Goal: Task Accomplishment & Management: Use online tool/utility

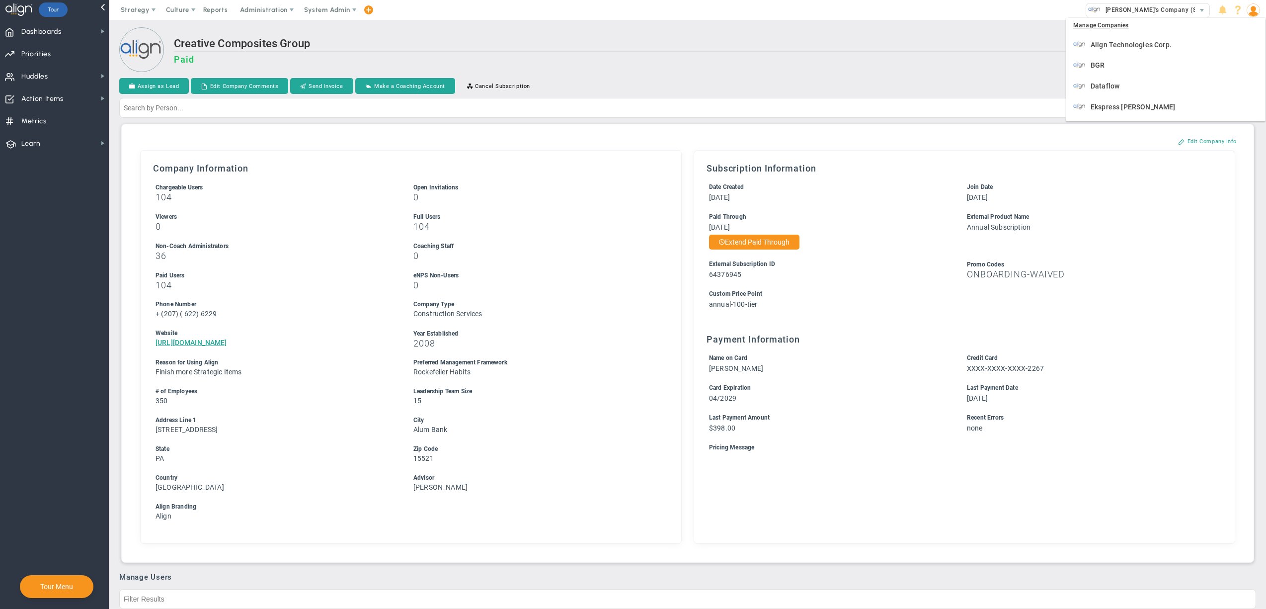
scroll to position [327, 0]
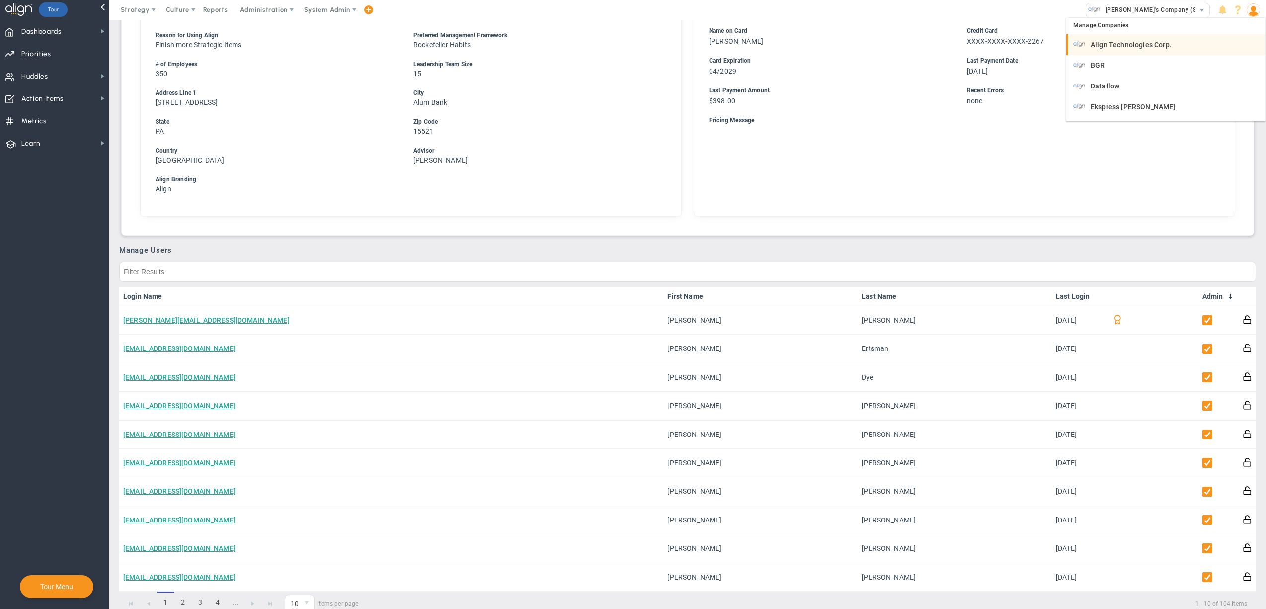
click at [1130, 48] on span "Align Technologies Corp." at bounding box center [1130, 44] width 81 height 7
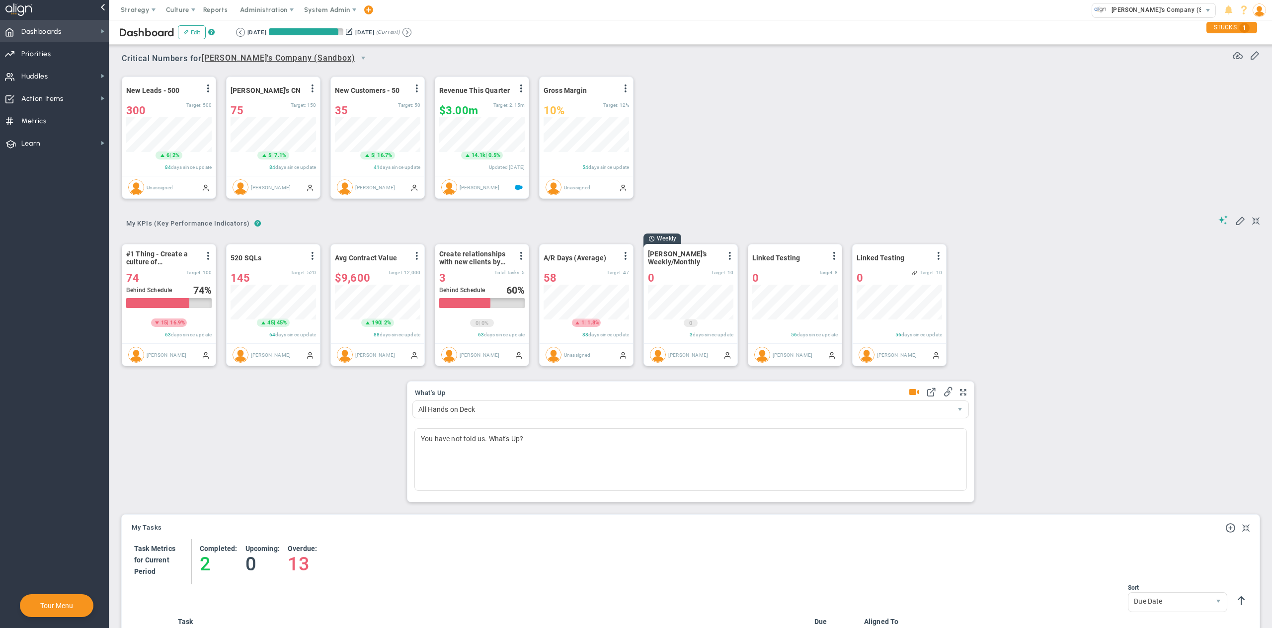
click at [52, 31] on span "Dashboards" at bounding box center [41, 31] width 40 height 21
click at [157, 87] on span "Data Table" at bounding box center [147, 86] width 34 height 9
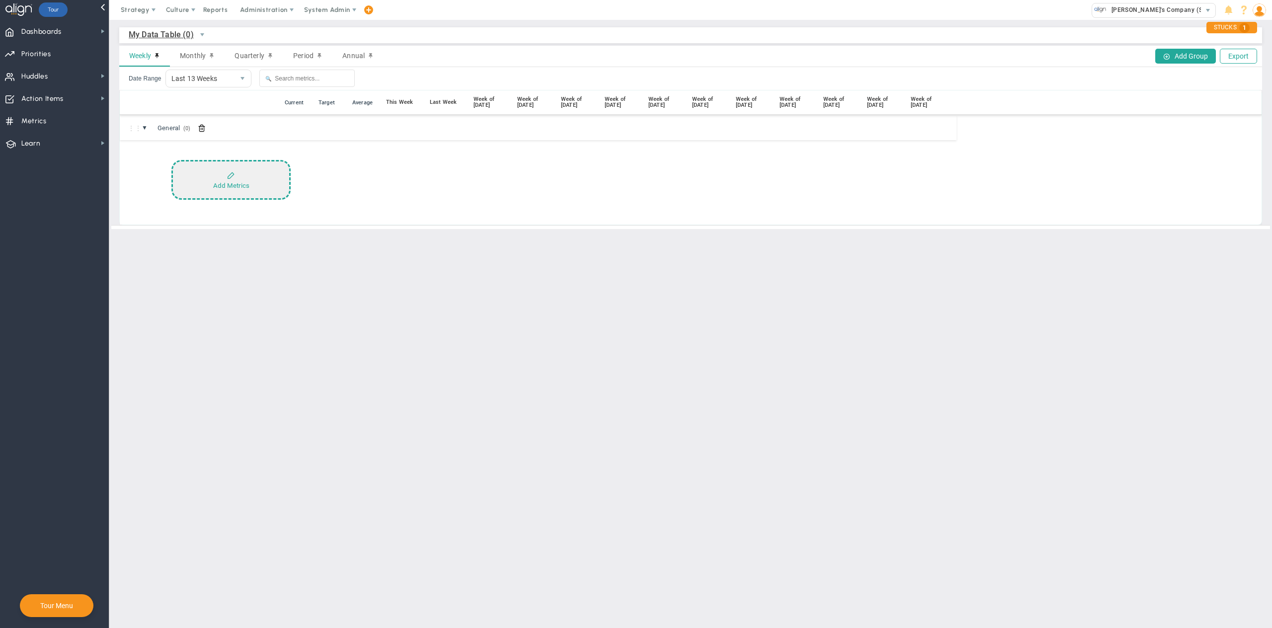
click at [233, 182] on div "Add Metrics" at bounding box center [231, 185] width 36 height 7
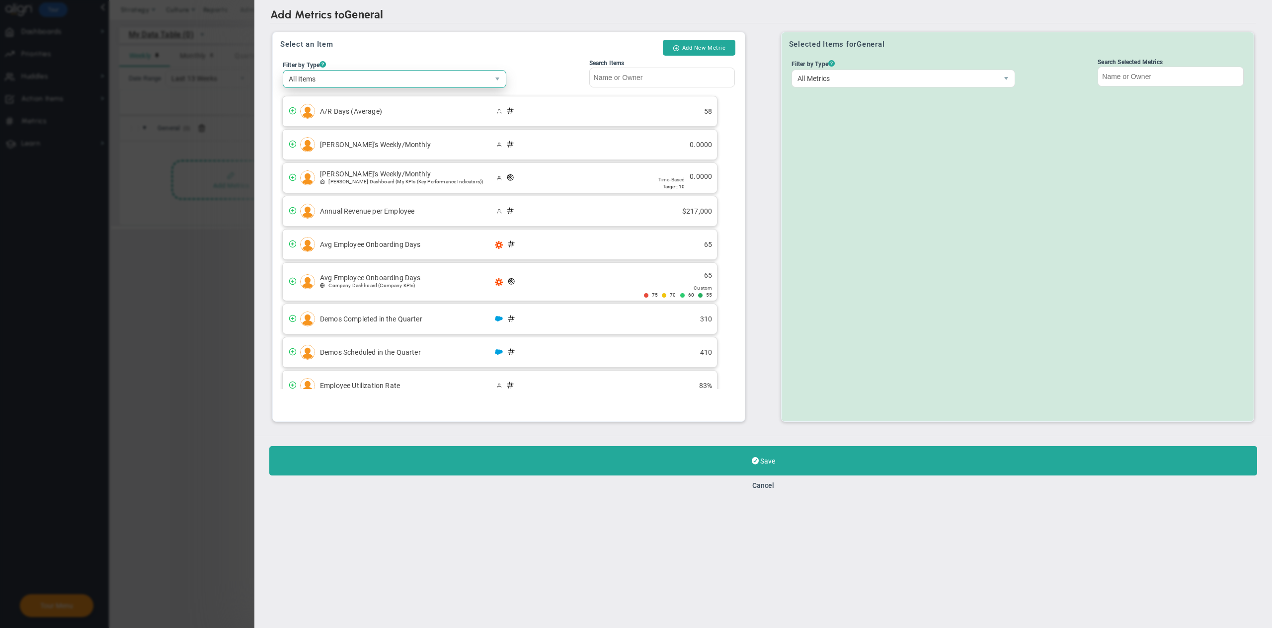
click at [361, 80] on span "All Items" at bounding box center [386, 79] width 206 height 17
click at [342, 115] on li "Company Metrics" at bounding box center [394, 116] width 222 height 21
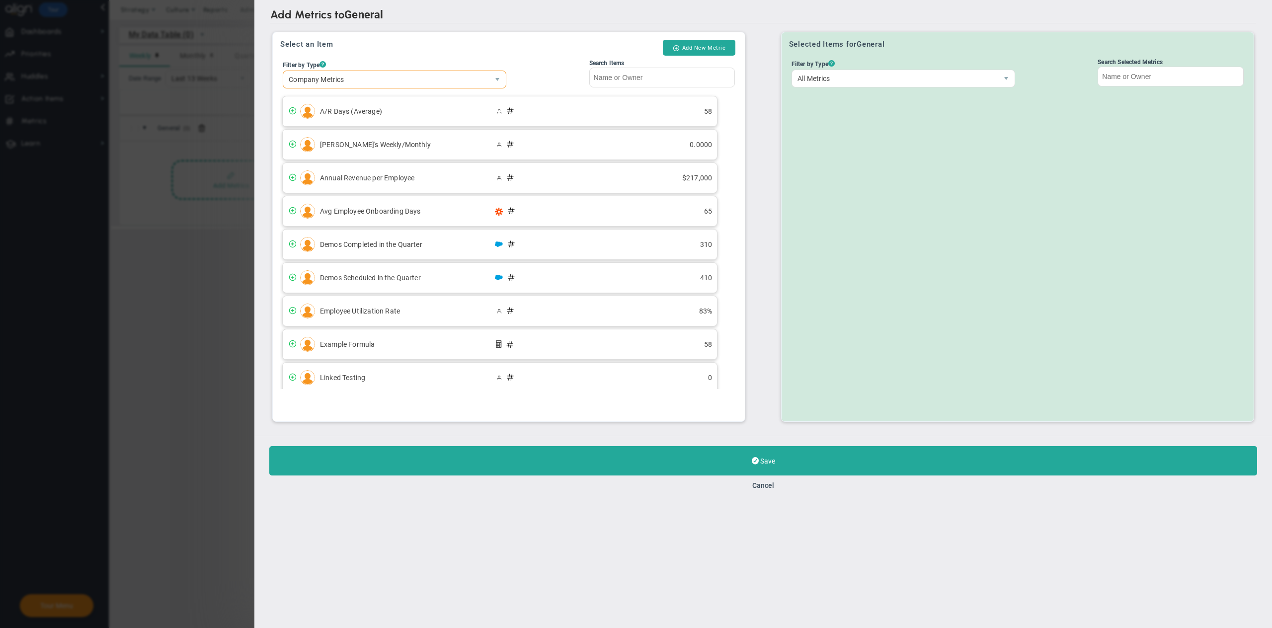
click at [432, 39] on div "Select an Item Add New Metric Filter by Type ? Company Metrics All Items Compan…" at bounding box center [509, 226] width 472 height 389
click at [398, 75] on span "Company Metrics" at bounding box center [386, 79] width 206 height 17
click at [357, 115] on li "Metrics with Targets" at bounding box center [394, 115] width 222 height 21
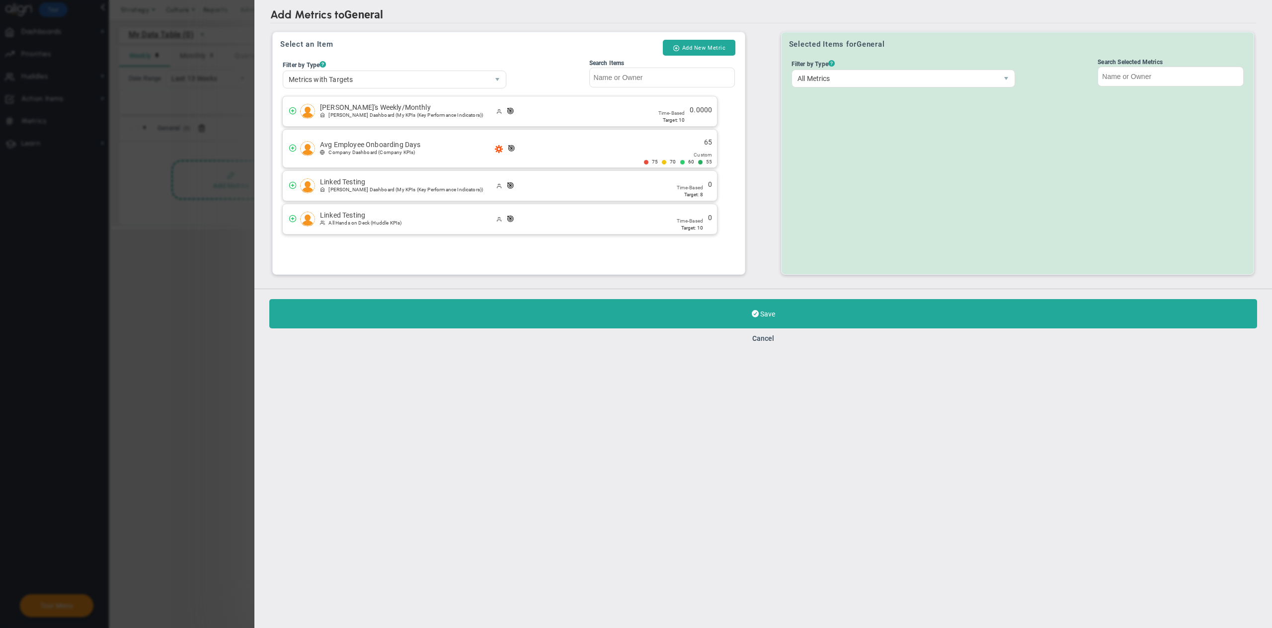
click at [466, 52] on div "Select an Item Add New Metric" at bounding box center [508, 48] width 457 height 17
click at [384, 83] on span "Metrics with Targets" at bounding box center [386, 79] width 206 height 17
click at [352, 112] on li "Company Metrics" at bounding box center [394, 115] width 222 height 21
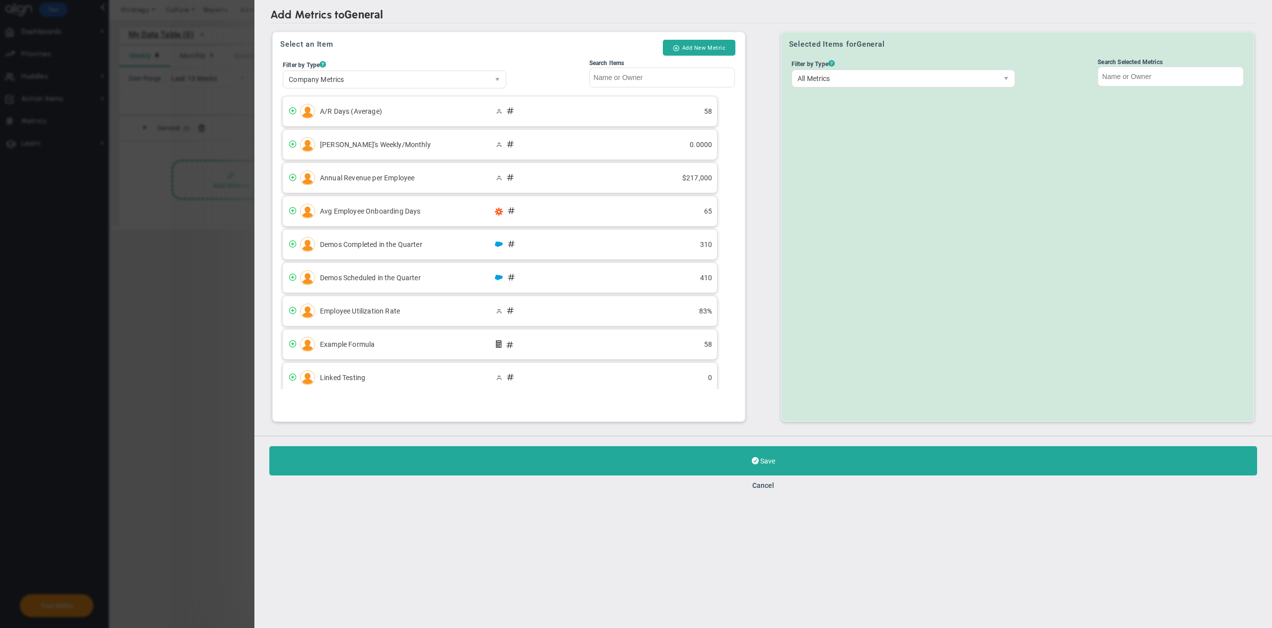
click at [490, 21] on h2 "Add Metrics to General" at bounding box center [763, 15] width 986 height 15
click at [366, 86] on span "Company Metrics" at bounding box center [386, 79] width 206 height 17
click at [342, 112] on li "Metrics with Targets" at bounding box center [394, 115] width 222 height 21
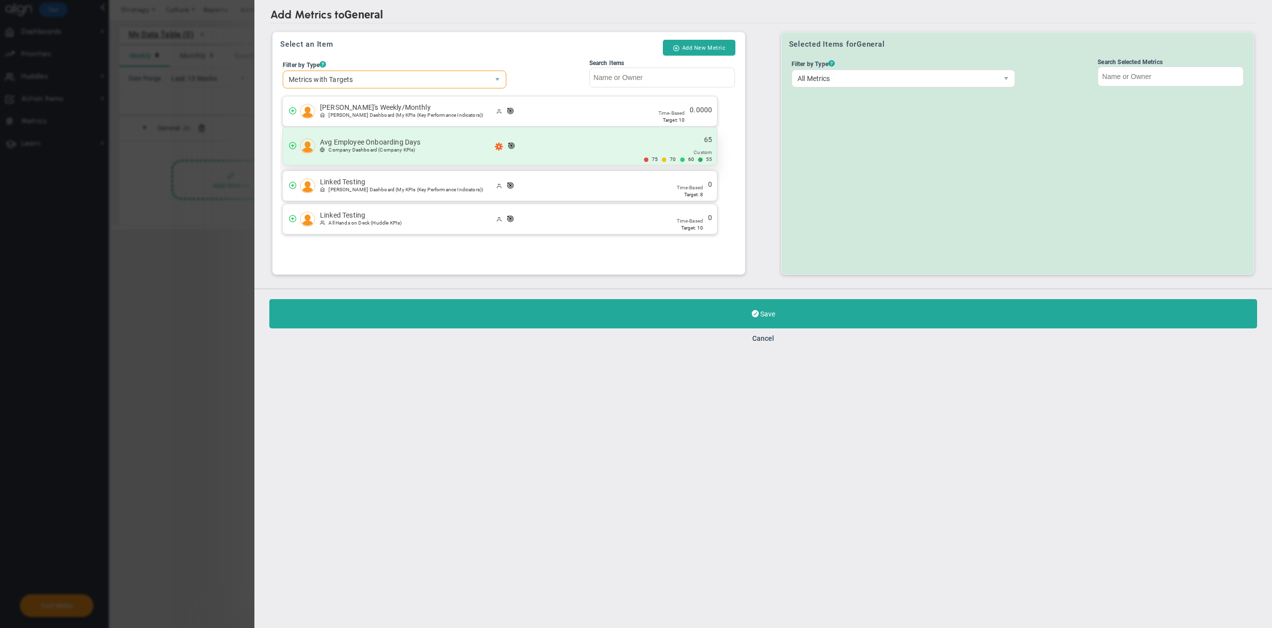
click at [415, 153] on span "(Company KPIs)" at bounding box center [396, 149] width 37 height 5
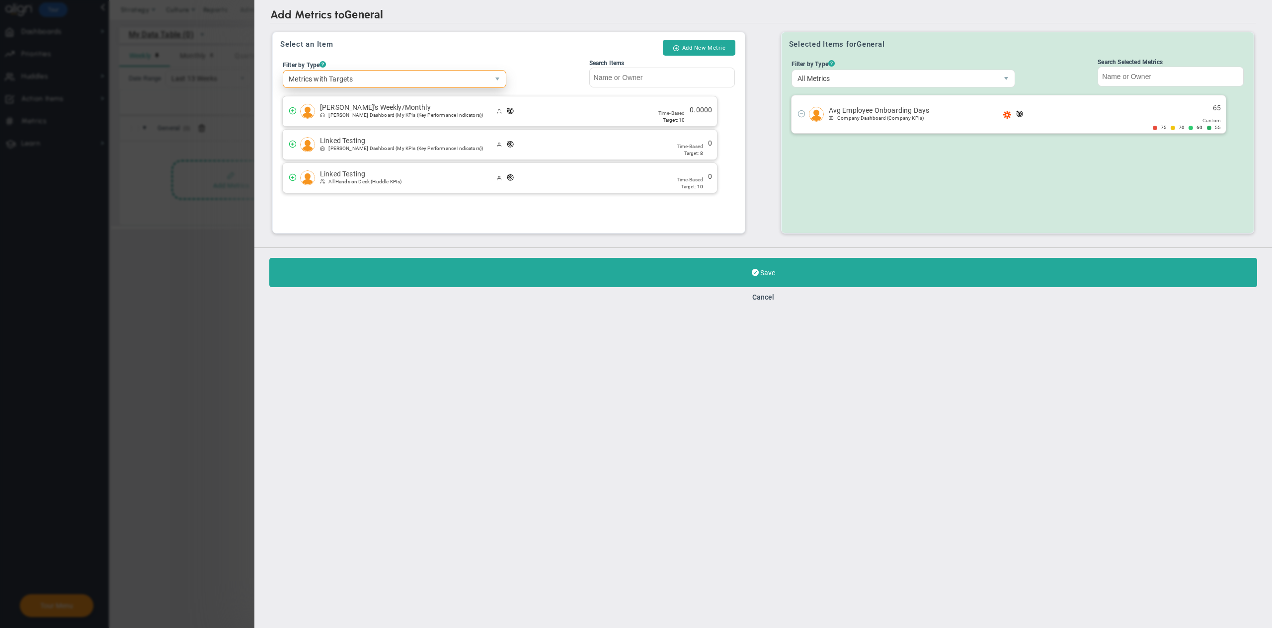
click at [386, 77] on span "Metrics with Targets" at bounding box center [386, 79] width 206 height 17
click at [346, 111] on li "Company Metrics" at bounding box center [394, 115] width 222 height 21
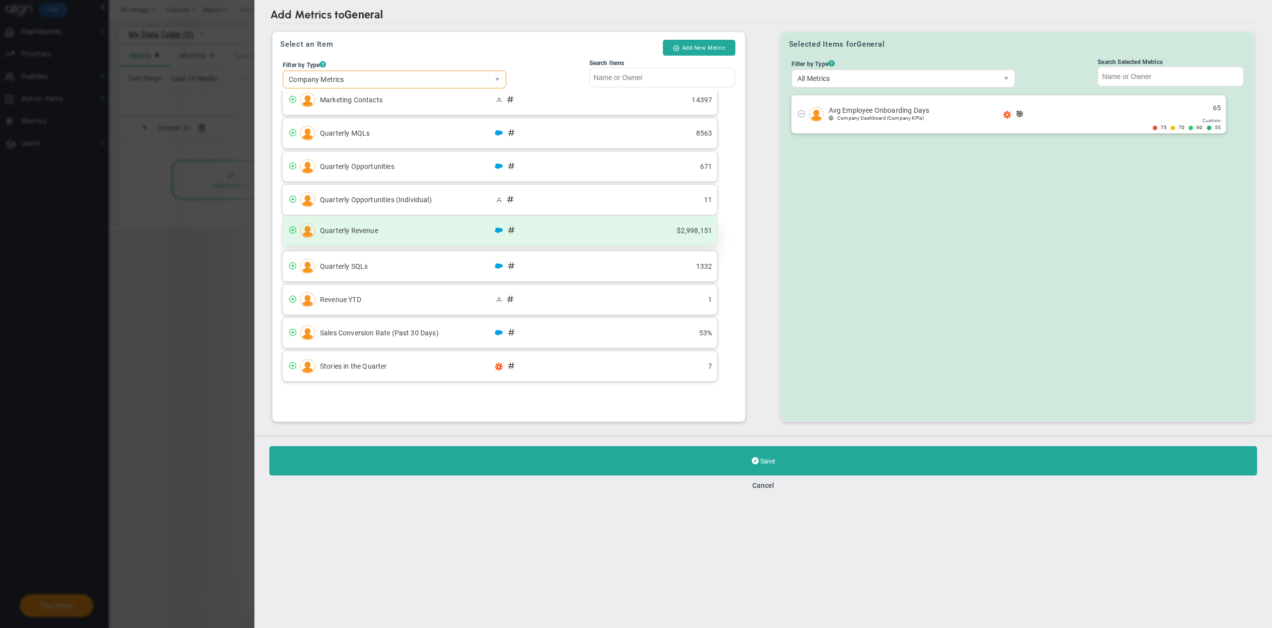
click at [406, 227] on span "Quarterly Revenue" at bounding box center [407, 231] width 174 height 8
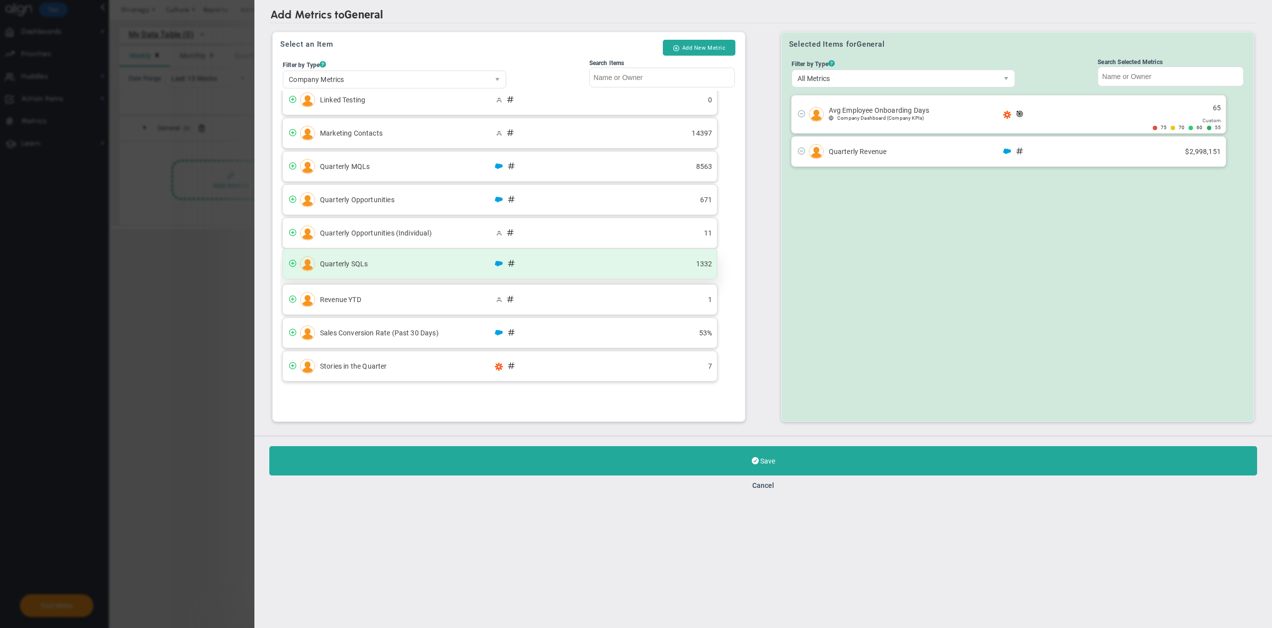
click at [370, 261] on span "Quarterly SQLs" at bounding box center [407, 264] width 174 height 8
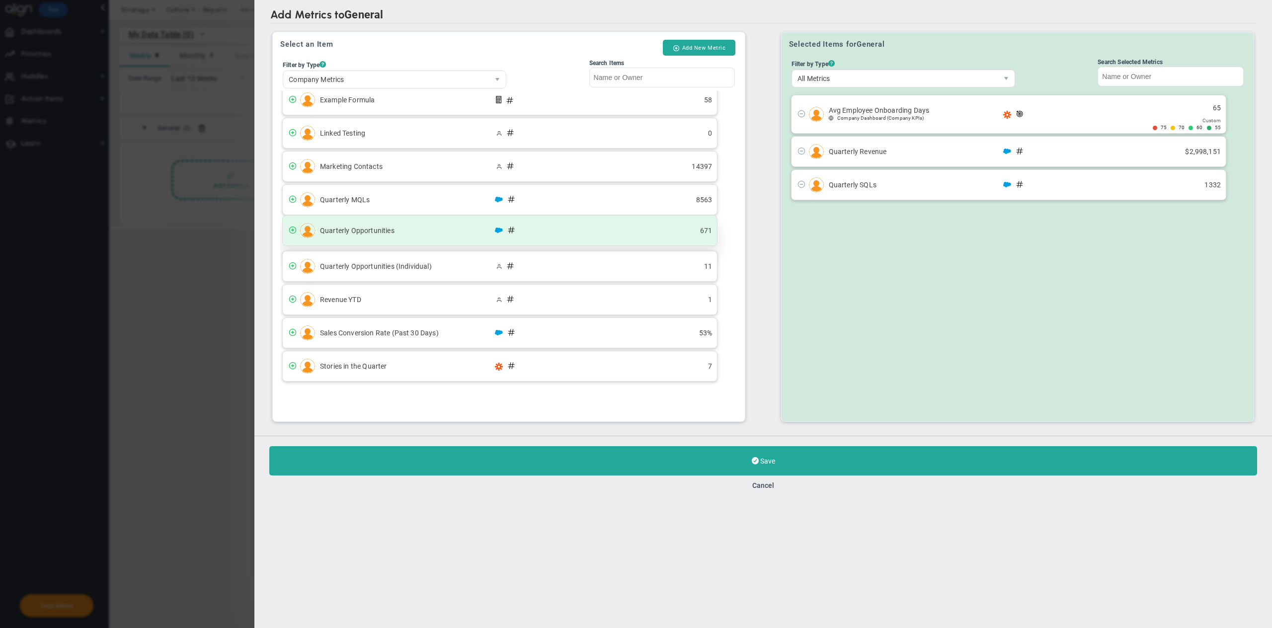
click at [378, 233] on div "Quarterly Opportunities 671" at bounding box center [500, 231] width 434 height 30
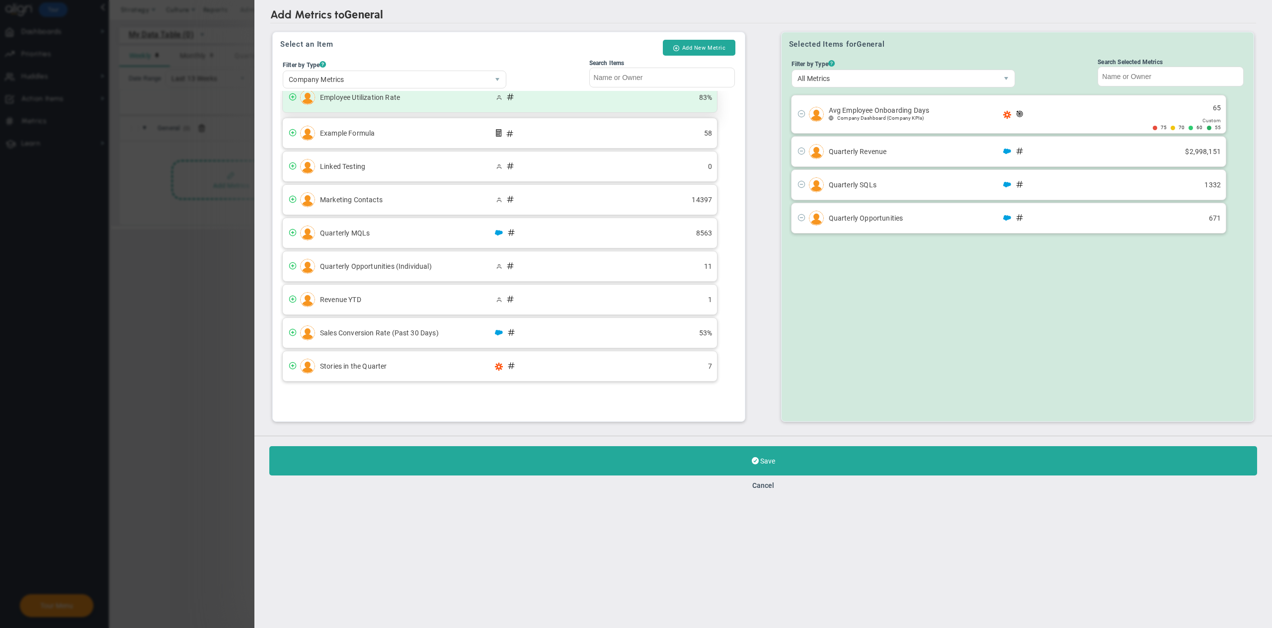
click at [366, 100] on div "Employee Utilization Rate 83%" at bounding box center [500, 97] width 434 height 30
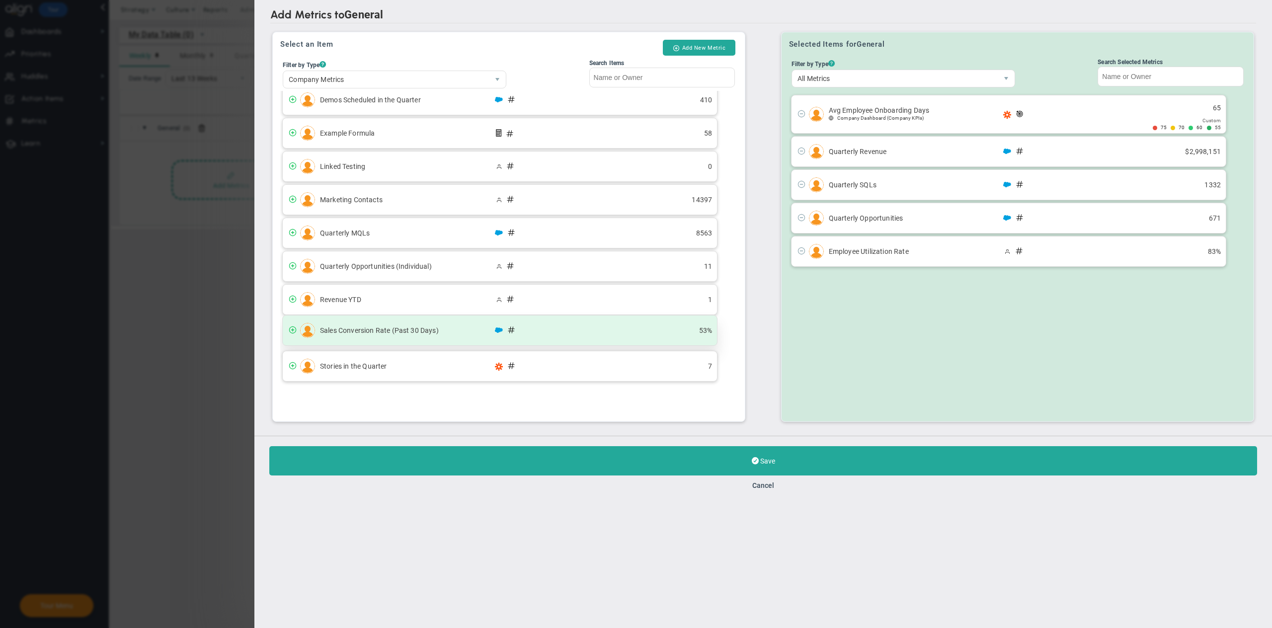
click at [398, 324] on div "Sales Conversion Rate (Past 30 Days) 53%" at bounding box center [500, 330] width 434 height 30
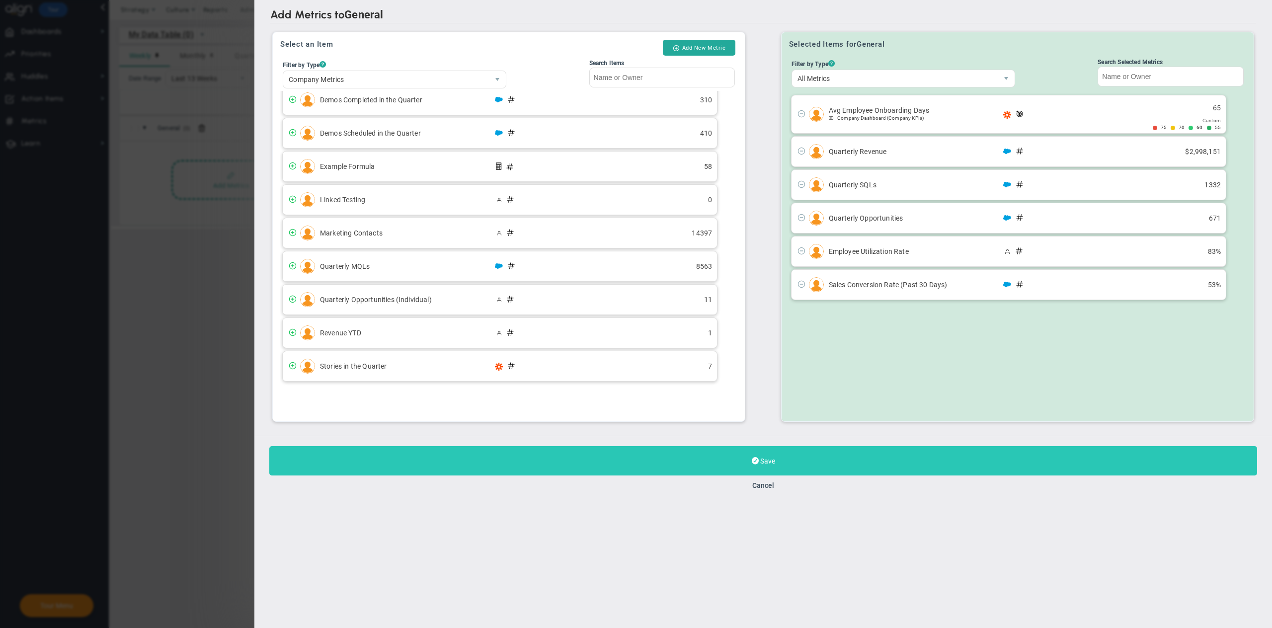
click at [570, 468] on button "Save" at bounding box center [763, 460] width 988 height 29
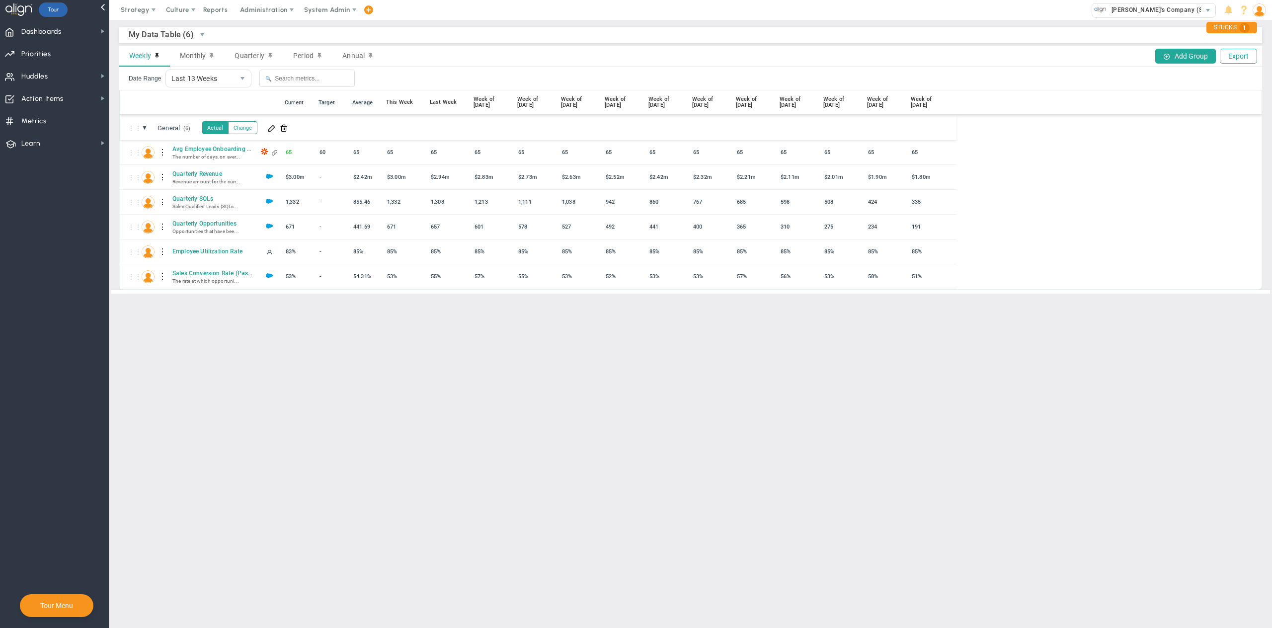
click at [388, 364] on main "My Data Table (6) My Data Table → My Data Table Weekly Monthly Quarterly Period…" at bounding box center [690, 324] width 1162 height 608
click at [218, 224] on span "Quarterly Opportunities" at bounding box center [212, 223] width 84 height 8
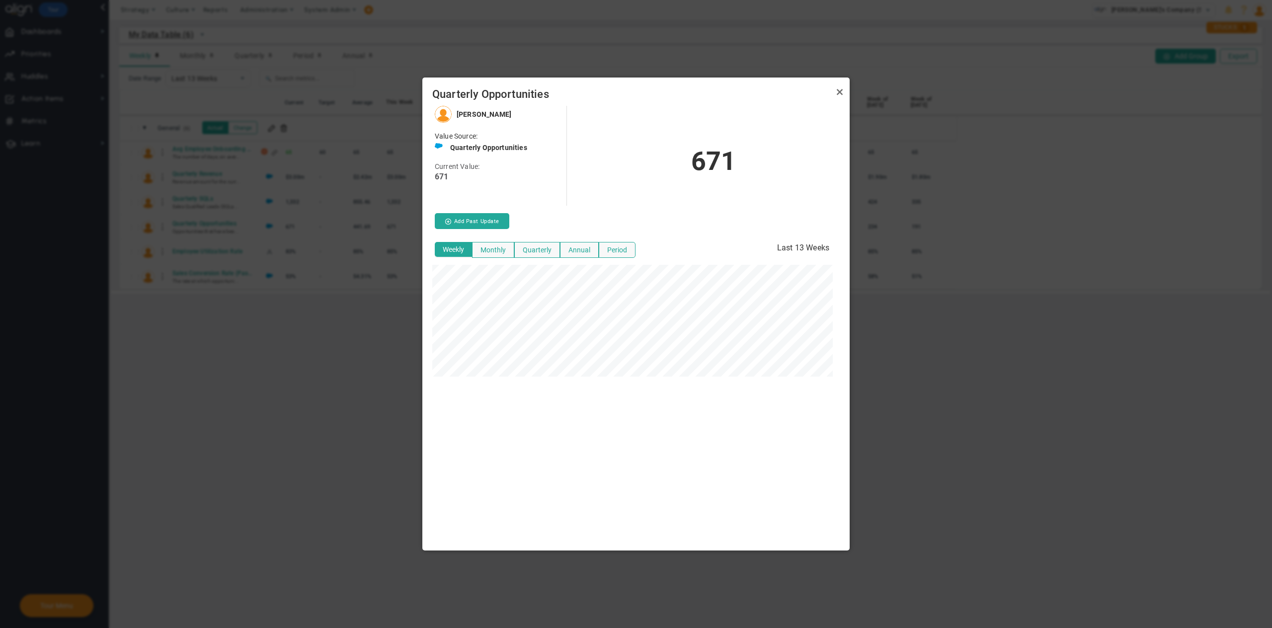
click at [921, 387] on div at bounding box center [636, 314] width 1272 height 628
click at [842, 94] on link "Close" at bounding box center [840, 92] width 12 height 12
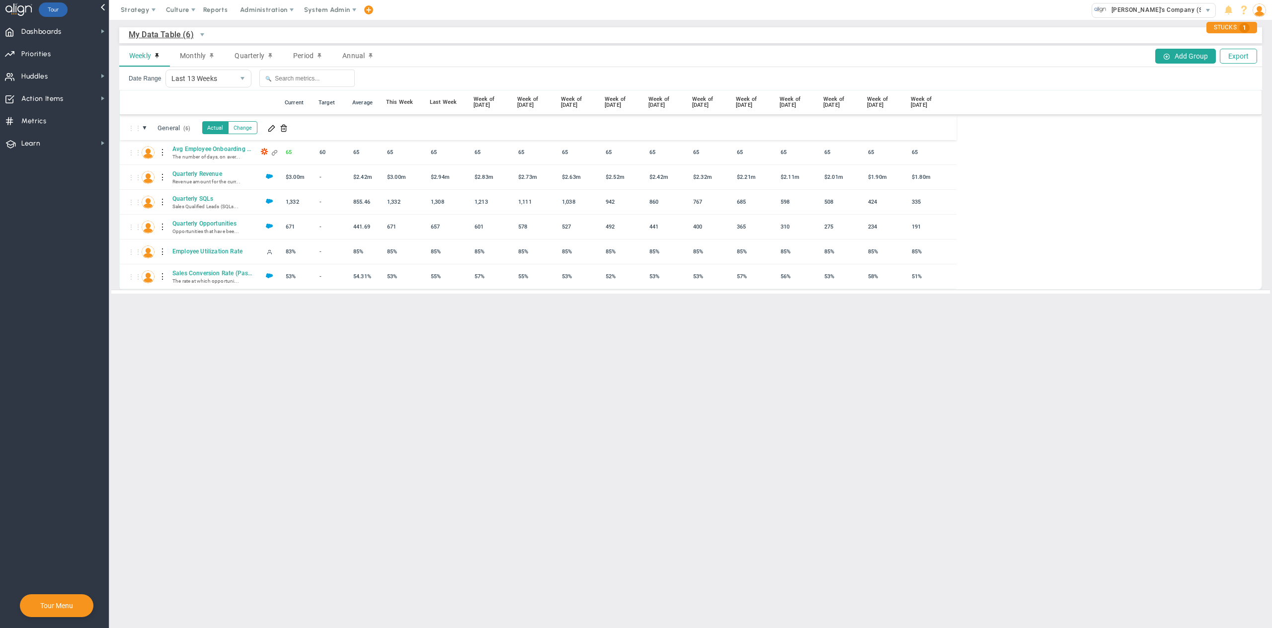
click at [79, 329] on nav "Dashboards Dashboards My Dashboard Company Dashboard" at bounding box center [54, 324] width 109 height 608
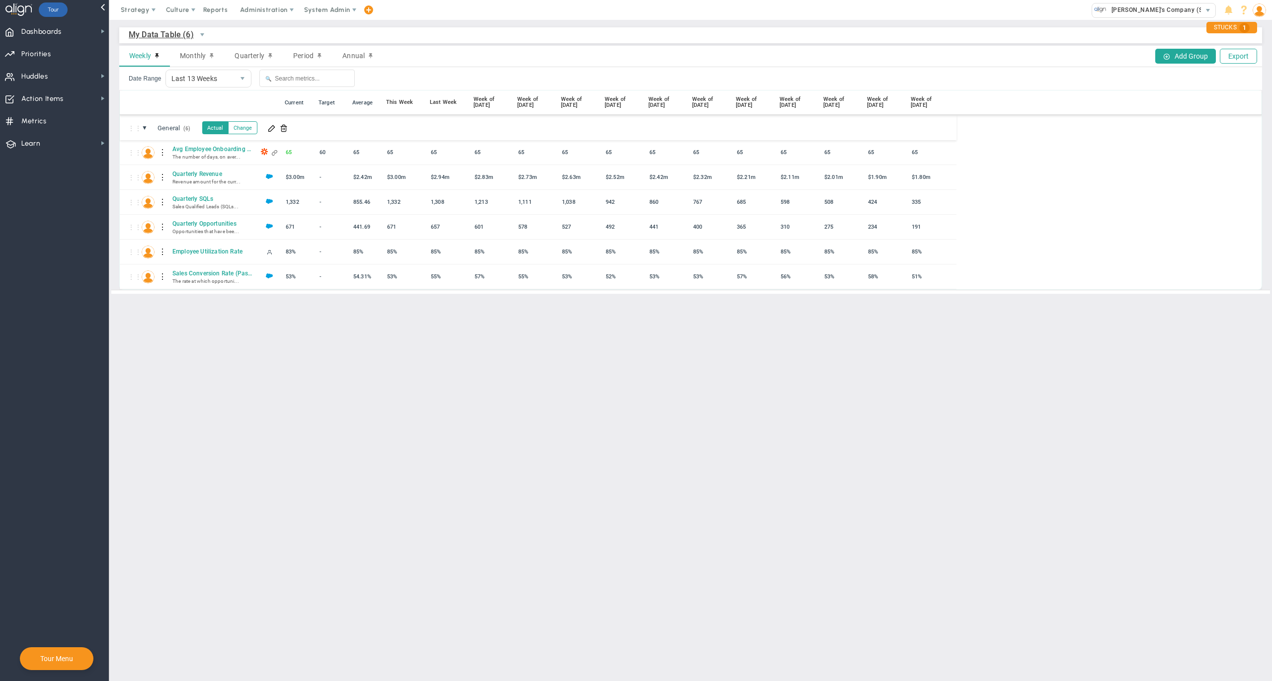
click at [66, 211] on nav "Dashboards Dashboards My Dashboard Company Dashboard" at bounding box center [54, 350] width 109 height 661
click at [72, 27] on span "Dashboards Dashboards" at bounding box center [54, 31] width 109 height 22
click at [62, 33] on span "Dashboards" at bounding box center [41, 31] width 40 height 21
click at [201, 29] on span "select" at bounding box center [202, 34] width 17 height 17
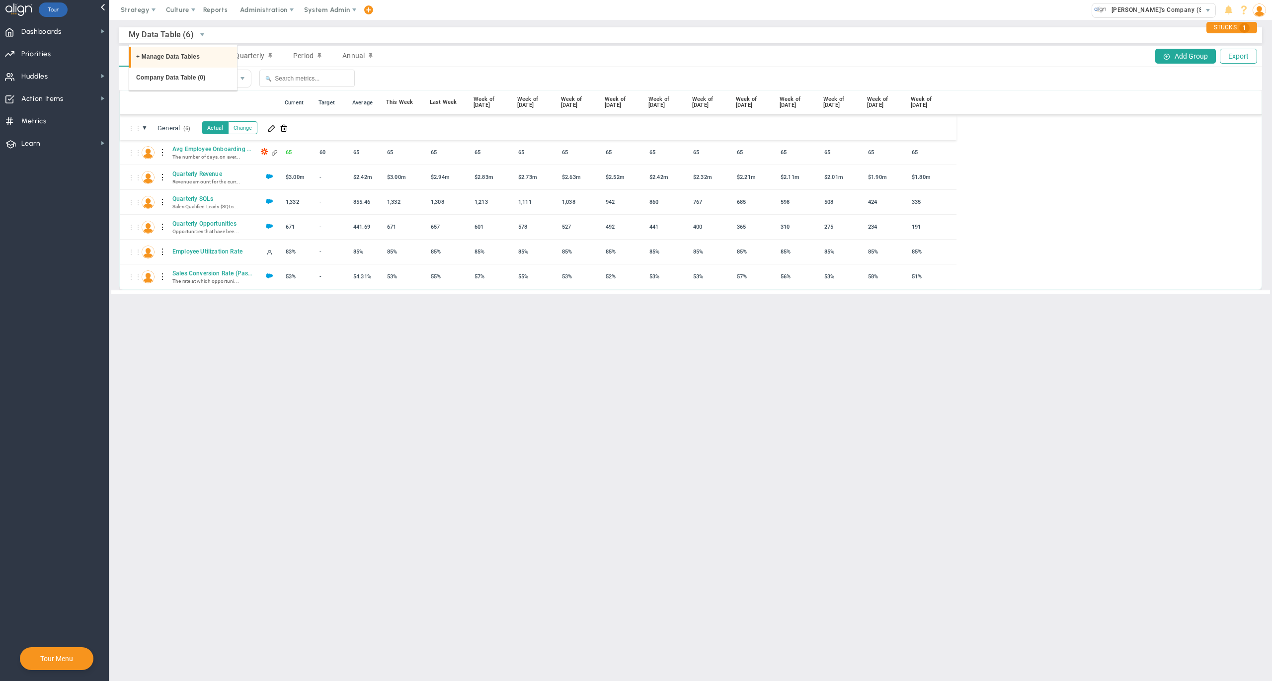
click at [189, 57] on li "+ Manage Data Tables" at bounding box center [183, 57] width 108 height 21
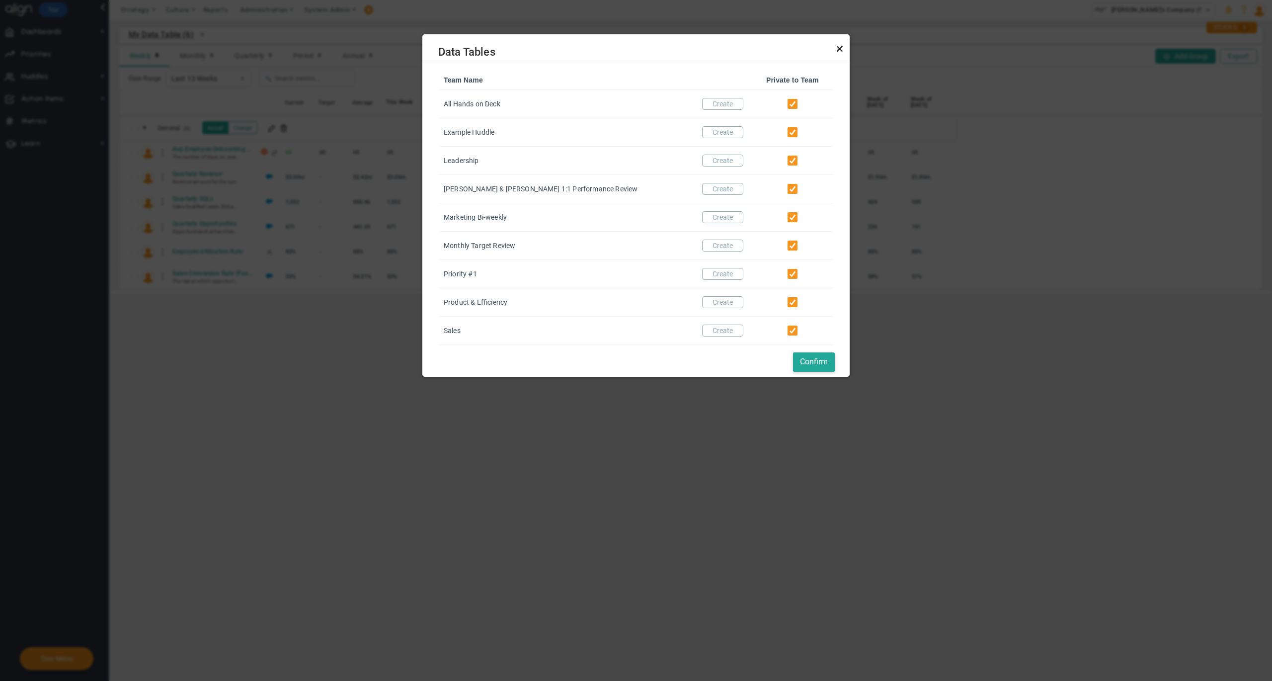
click at [838, 48] on link "Close" at bounding box center [840, 49] width 12 height 12
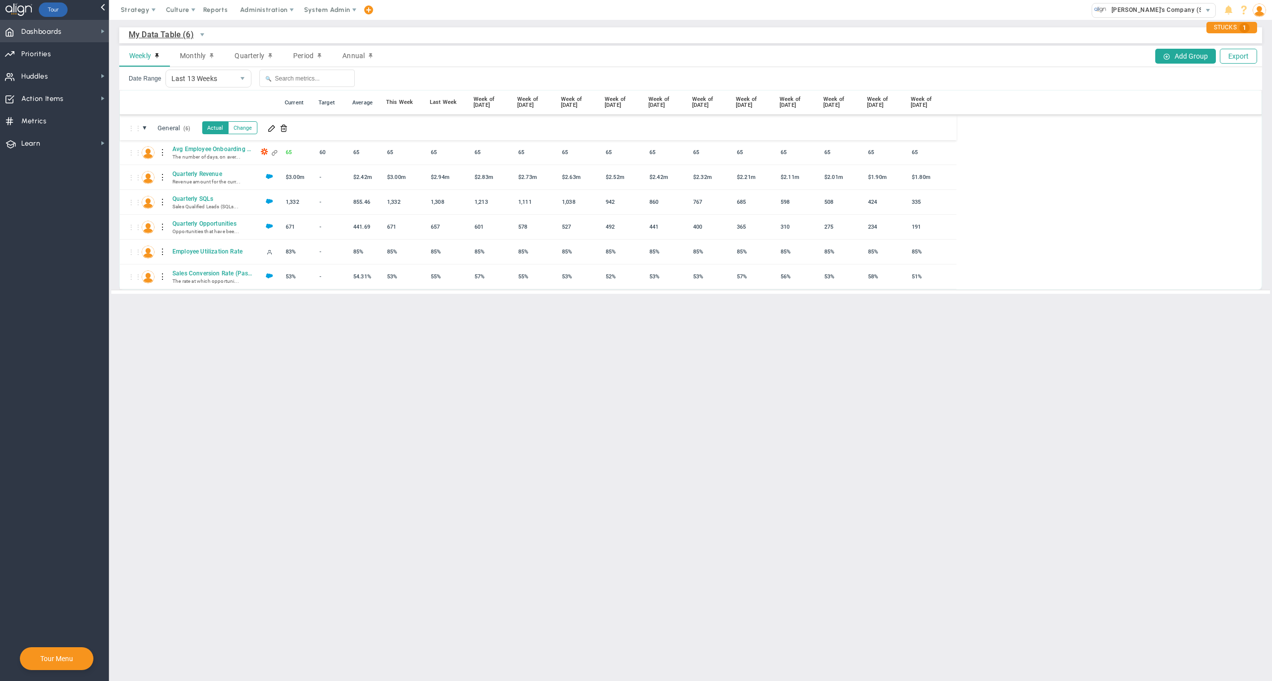
click at [67, 28] on span "Dashboards Dashboards" at bounding box center [54, 31] width 109 height 22
click at [86, 34] on span "Dashboards Dashboards" at bounding box center [54, 31] width 109 height 22
click at [84, 34] on span "Dashboards Dashboards" at bounding box center [54, 31] width 109 height 22
click at [209, 154] on div "The number of days, on aver..." at bounding box center [209, 156] width 79 height 6
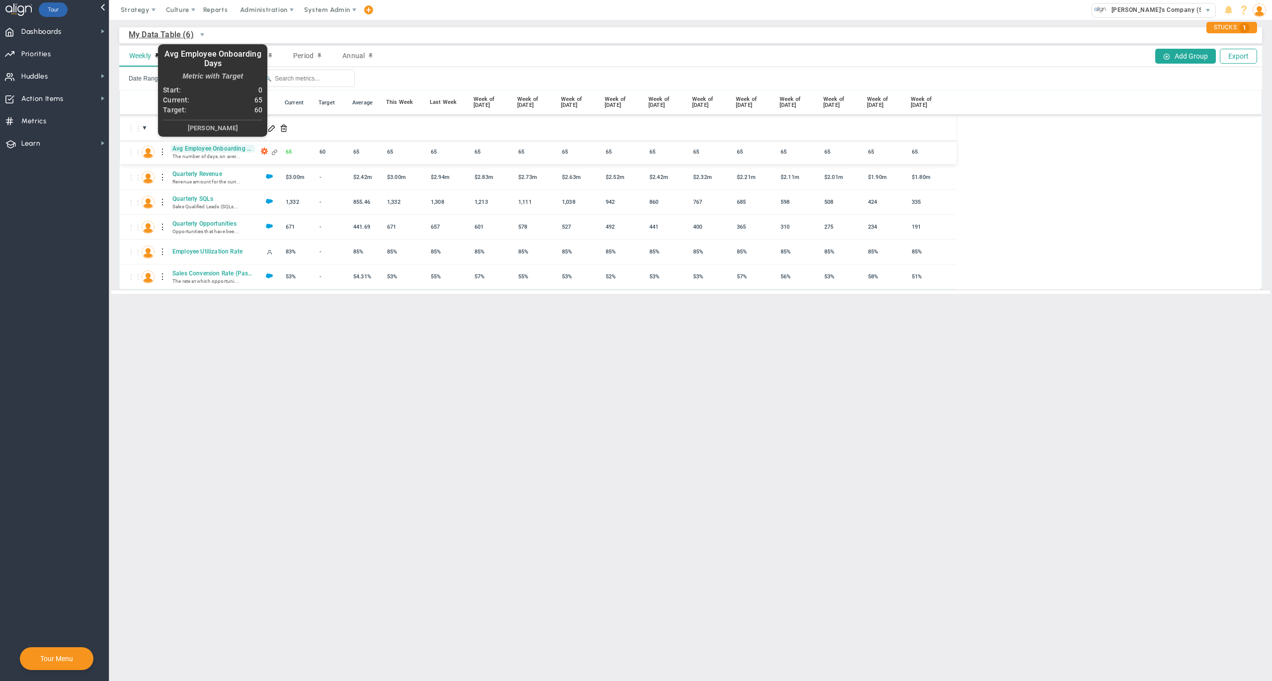
click at [209, 151] on span "Avg Employee Onboarding Days" at bounding box center [212, 149] width 84 height 8
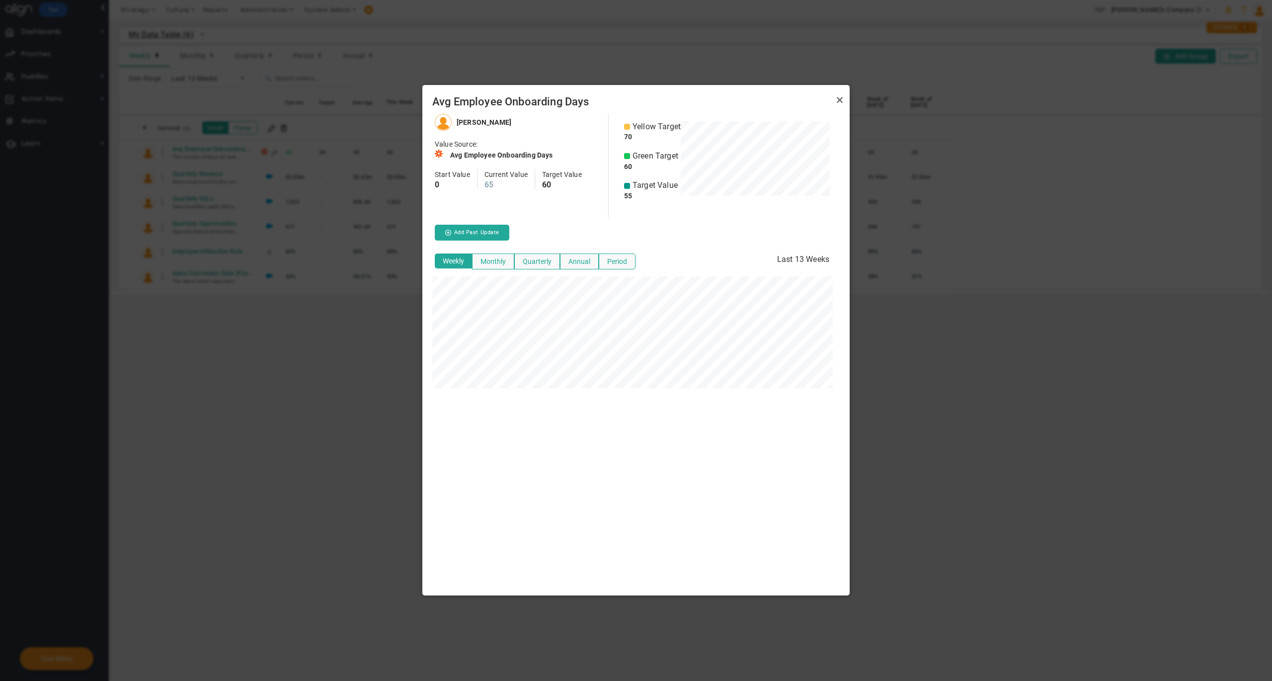
scroll to position [481, 427]
click at [838, 100] on link "Close" at bounding box center [840, 100] width 12 height 12
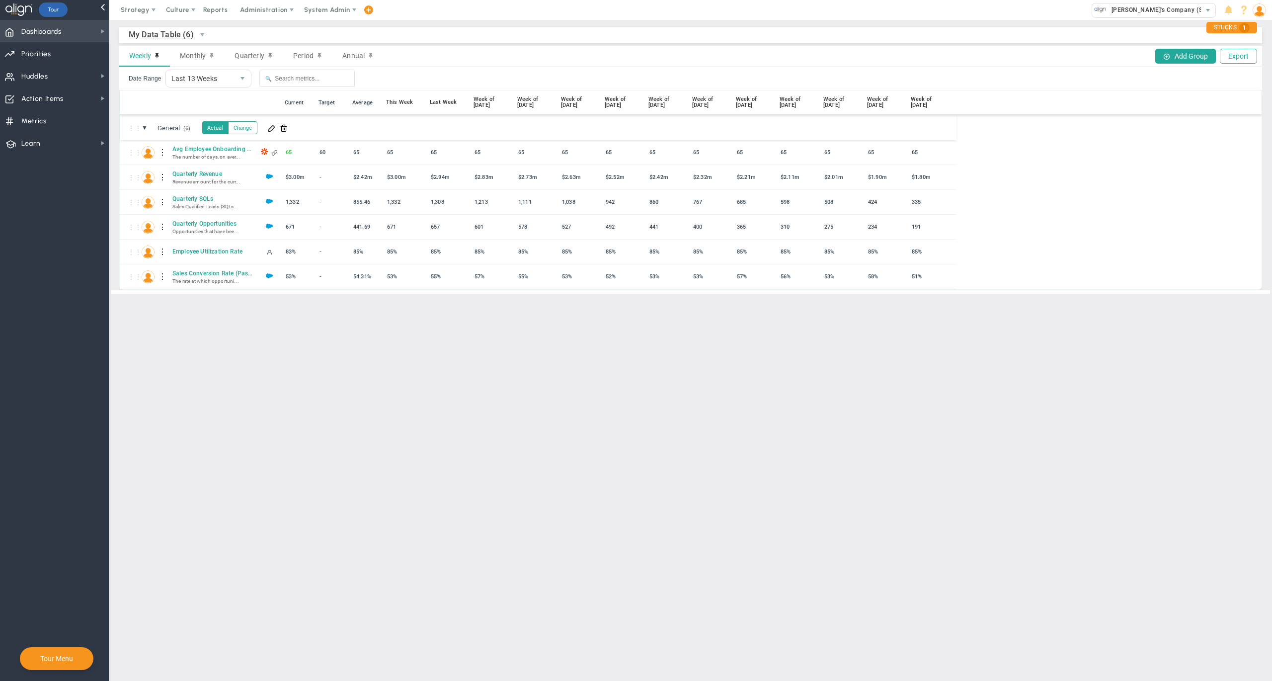
click at [68, 28] on span "Dashboards Dashboards" at bounding box center [54, 31] width 109 height 22
click at [202, 153] on div "The number of days, on aver..." at bounding box center [209, 156] width 79 height 6
click at [213, 149] on body "Welcome to Align! You are currently logged into a sandbox company. Your sandbox…" at bounding box center [636, 340] width 1272 height 681
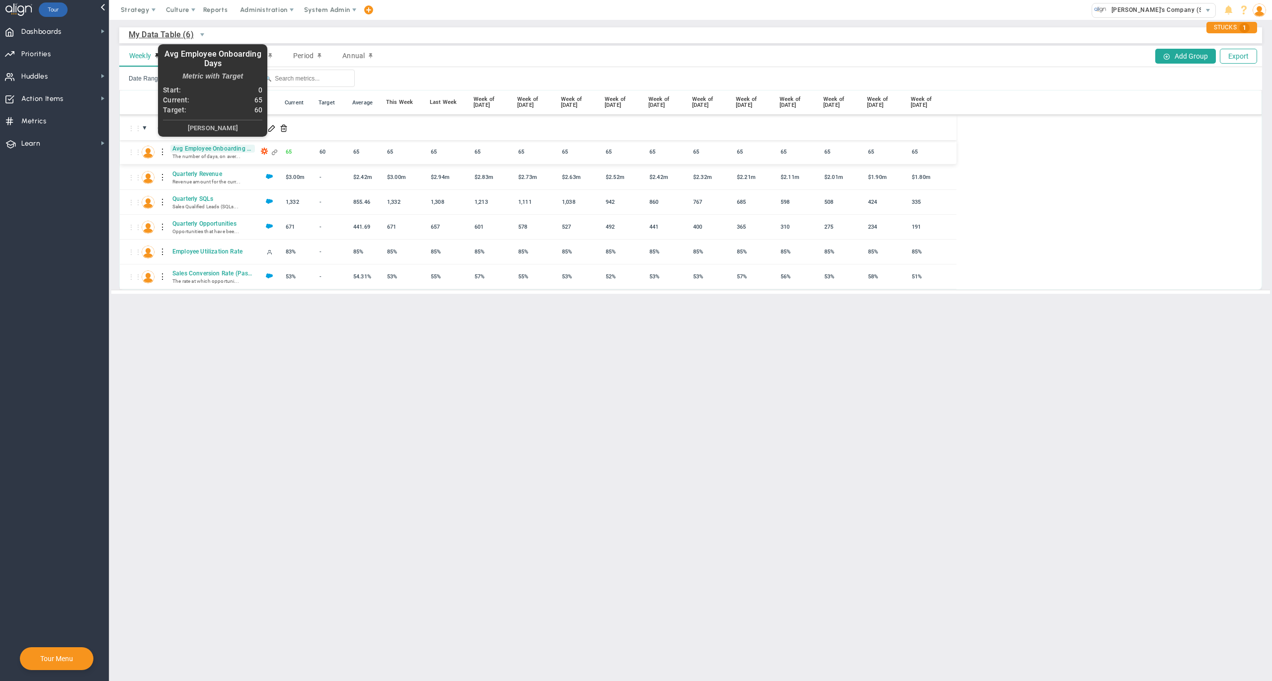
click at [208, 151] on span "Avg Employee Onboarding Days" at bounding box center [212, 149] width 84 height 8
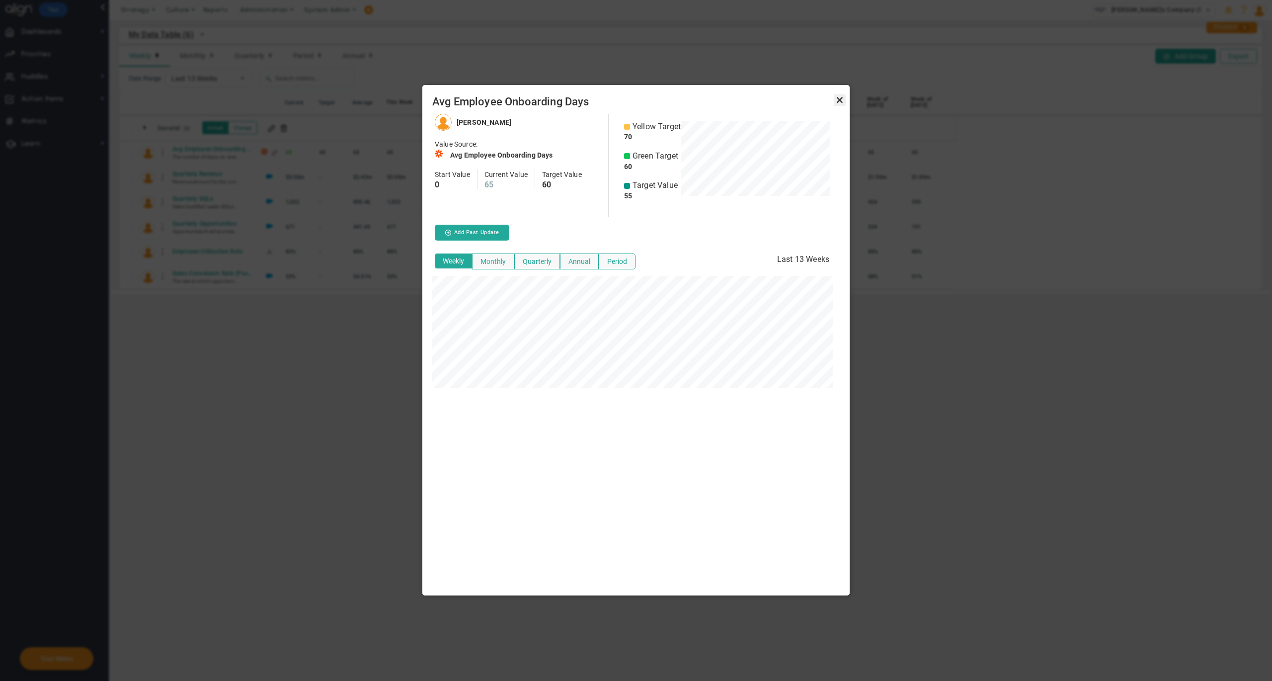
click at [837, 96] on link "Close" at bounding box center [840, 100] width 12 height 12
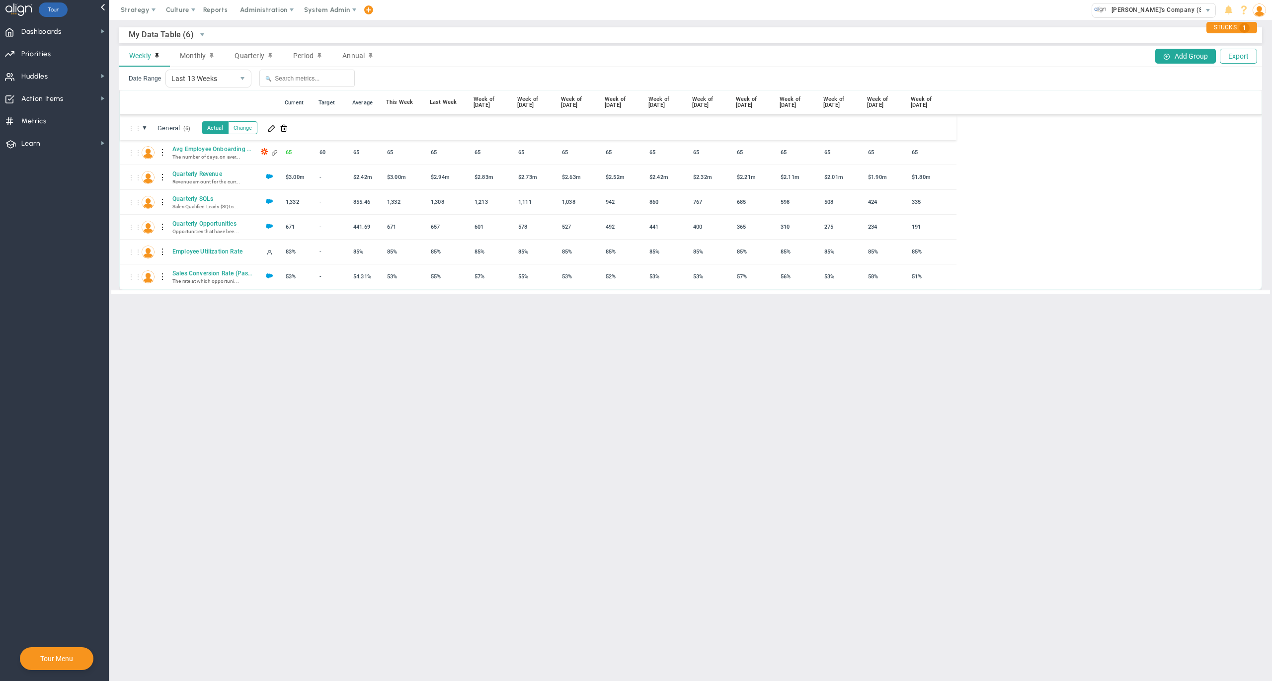
click at [615, 69] on div "Date Range Last 13 Weeks 13 🔍" at bounding box center [690, 78] width 1143 height 23
click at [66, 30] on span "Dashboards Dashboards" at bounding box center [54, 31] width 109 height 22
click at [213, 154] on div "The number of days, on aver..." at bounding box center [209, 156] width 79 height 6
click at [84, 34] on span "Dashboards Dashboards" at bounding box center [54, 31] width 109 height 22
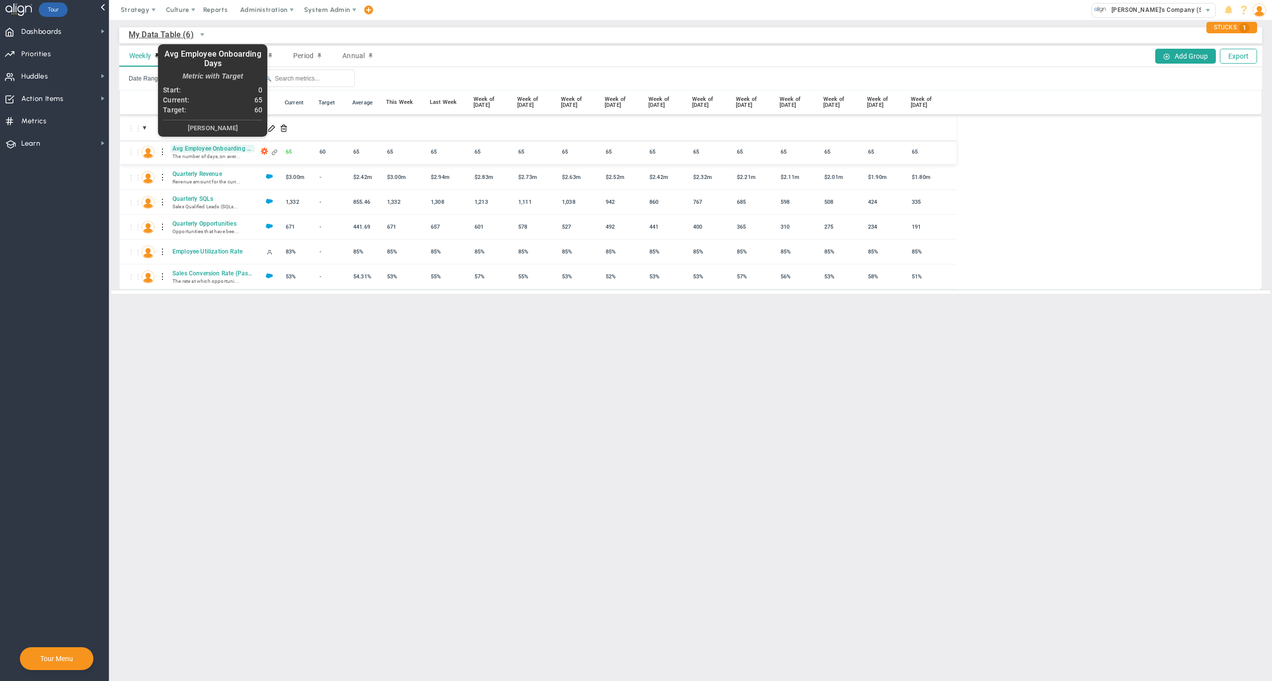
click at [199, 152] on span "Avg Employee Onboarding Days" at bounding box center [212, 149] width 84 height 8
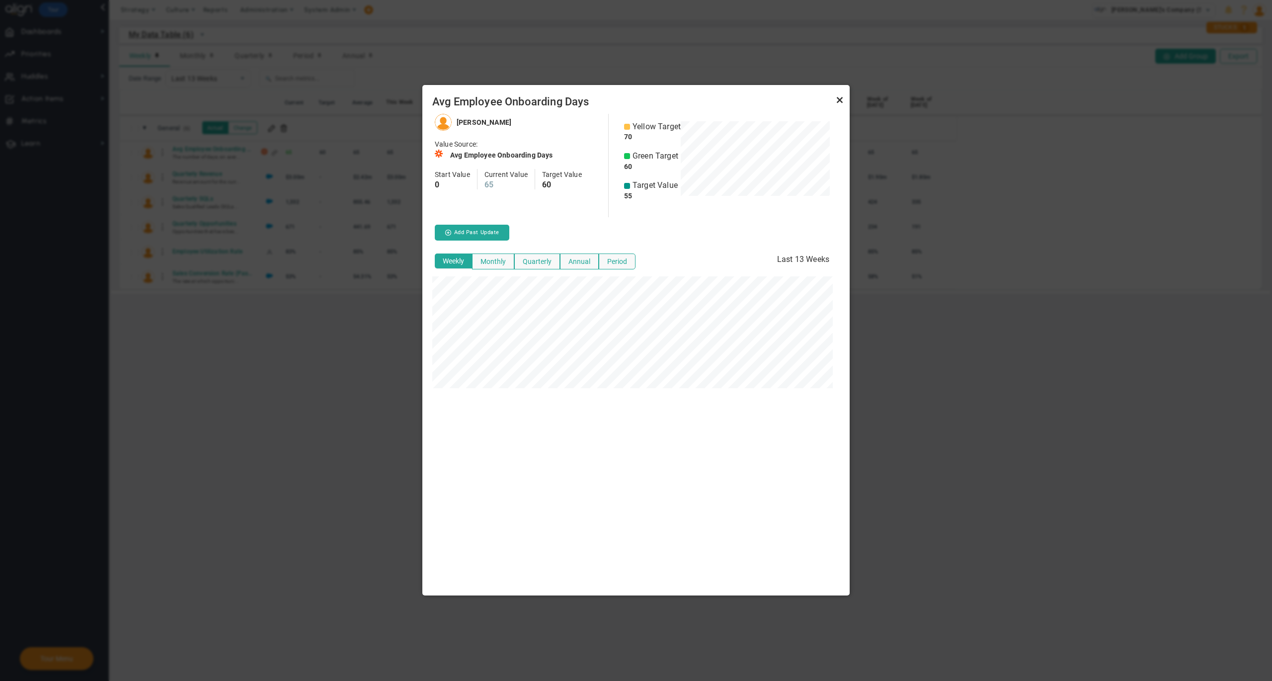
click at [845, 98] on link "Close" at bounding box center [840, 100] width 12 height 12
